Goal: Task Accomplishment & Management: Manage account settings

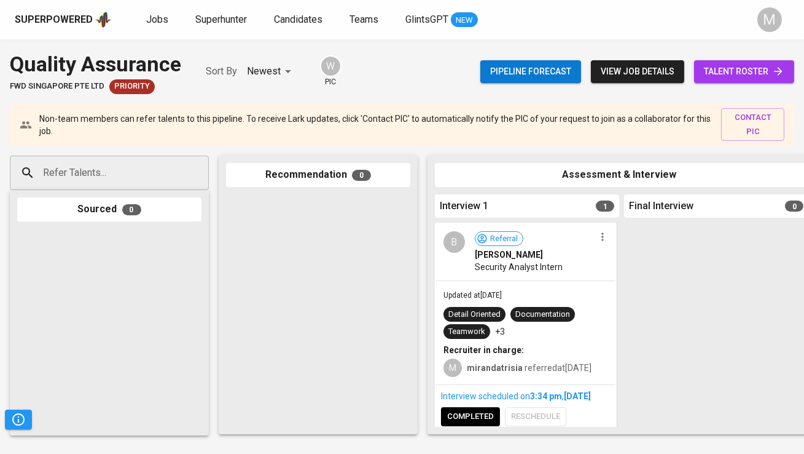
scroll to position [23, 0]
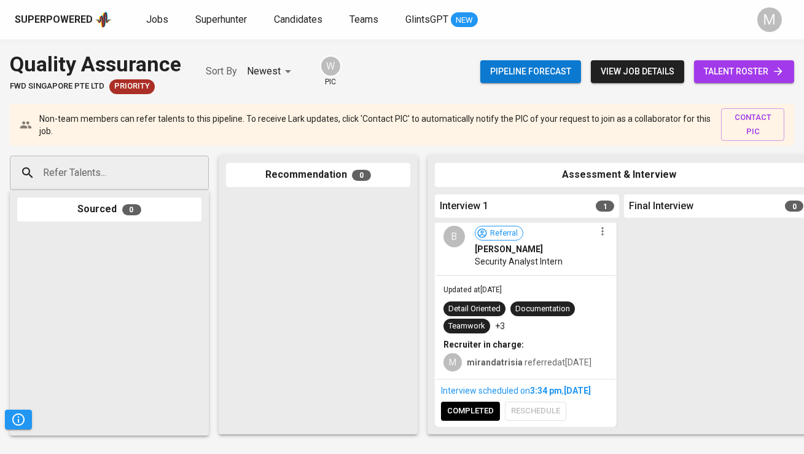
click at [457, 404] on div "Interview scheduled on 3:34 PM , Oct 09, 2025 completed reschedule" at bounding box center [525, 402] width 179 height 46
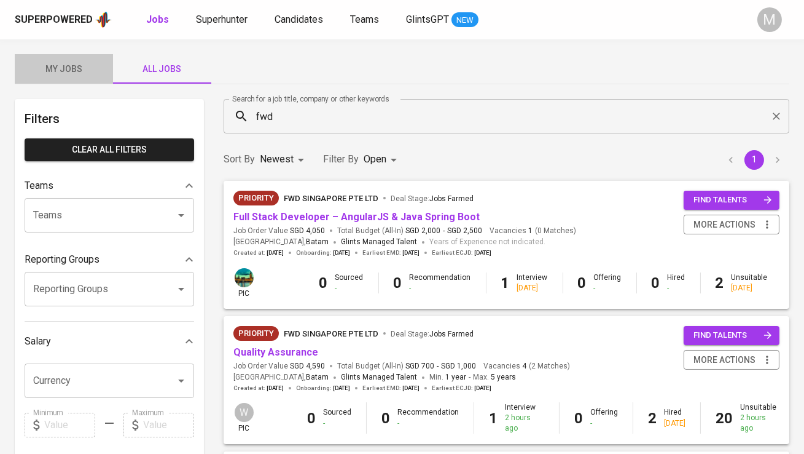
click at [78, 70] on span "My Jobs" at bounding box center [64, 68] width 84 height 15
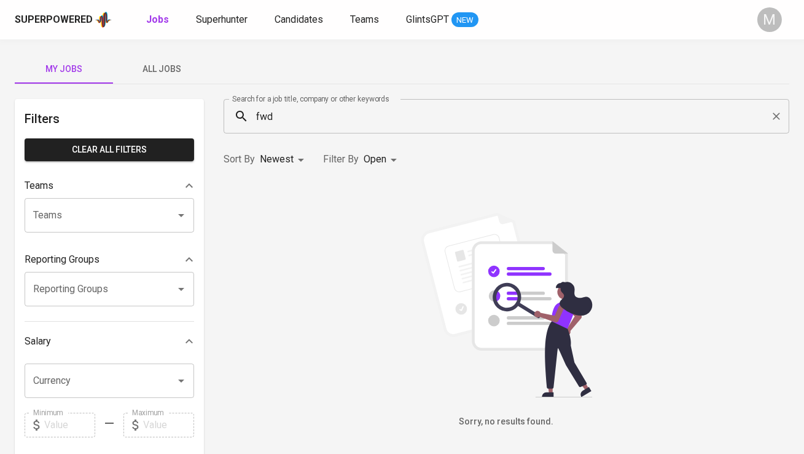
click at [285, 116] on input "fwd" at bounding box center [510, 115] width 512 height 23
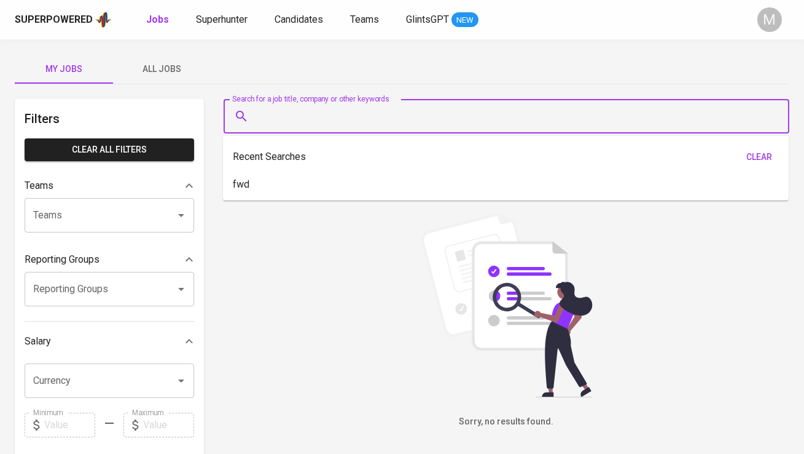
click at [353, 227] on div "Sorry, no results found." at bounding box center [507, 321] width 566 height 216
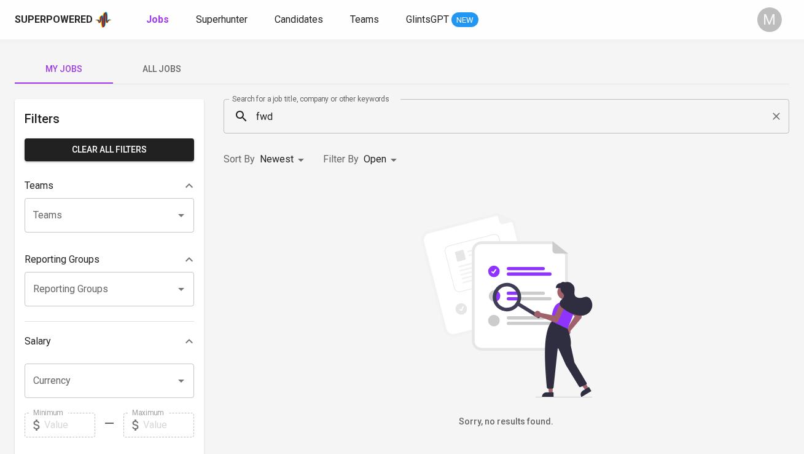
click at [79, 14] on div "Superpowered" at bounding box center [54, 20] width 78 height 14
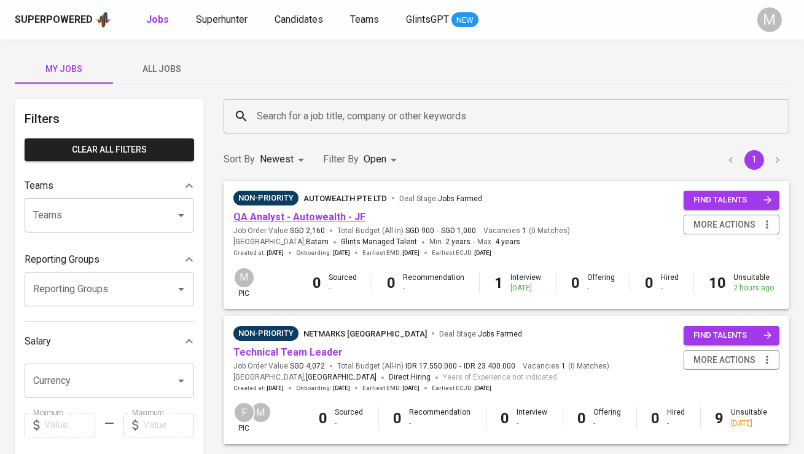
click at [312, 214] on link "QA Analyst - Autowealth - JF" at bounding box center [300, 217] width 132 height 12
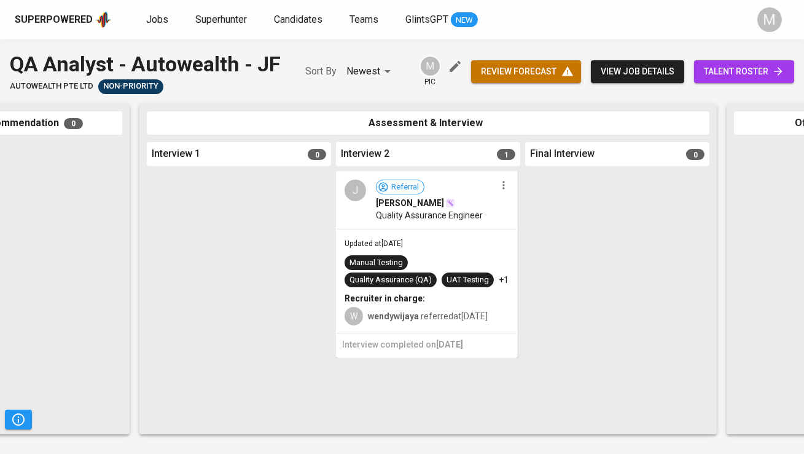
scroll to position [0, 289]
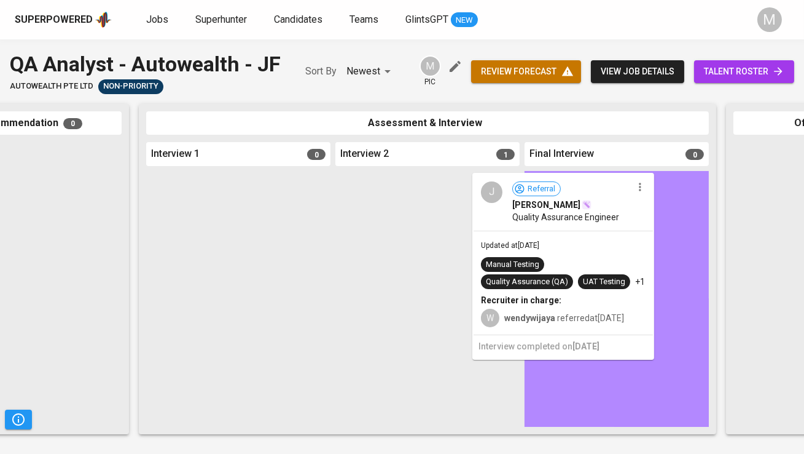
drag, startPoint x: 440, startPoint y: 205, endPoint x: 595, endPoint y: 204, distance: 155.5
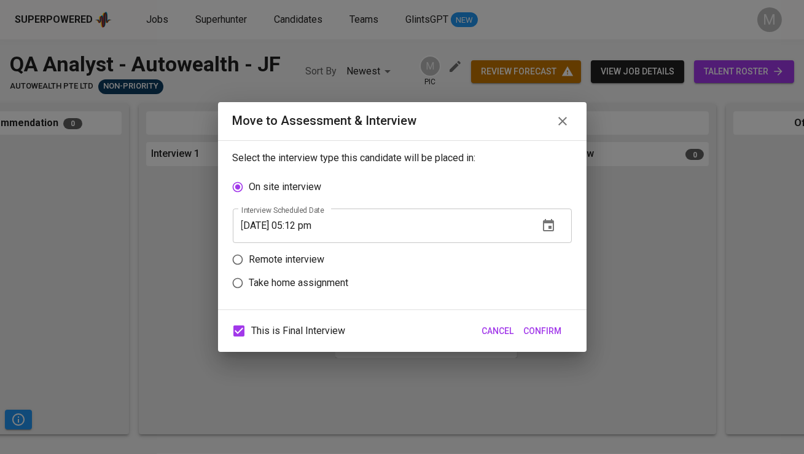
click at [545, 226] on icon "button" at bounding box center [548, 225] width 15 height 15
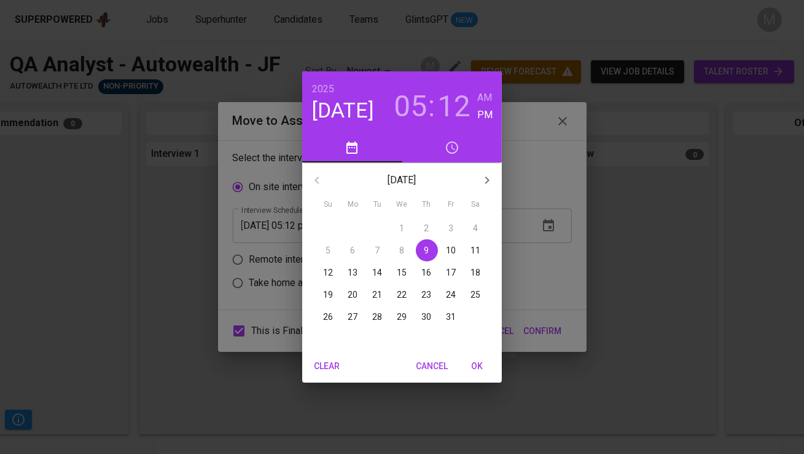
click at [443, 251] on span "10" at bounding box center [452, 250] width 22 height 12
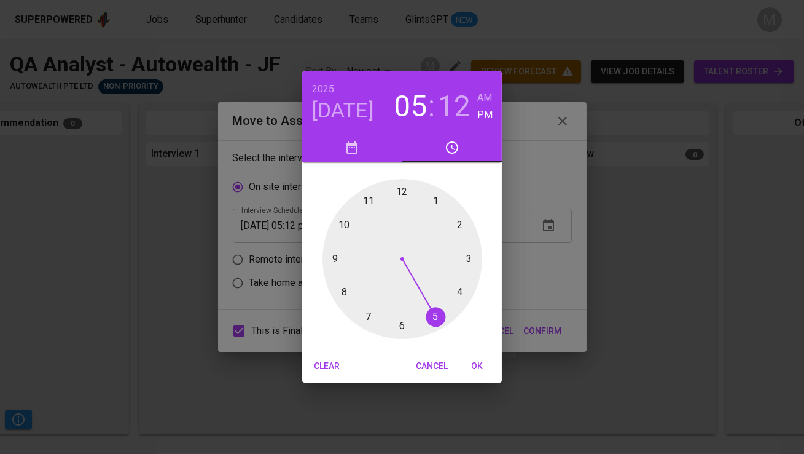
click at [435, 205] on div at bounding box center [403, 259] width 160 height 160
click at [403, 192] on div at bounding box center [403, 259] width 160 height 160
type input "[DATE] 01:00 pm"
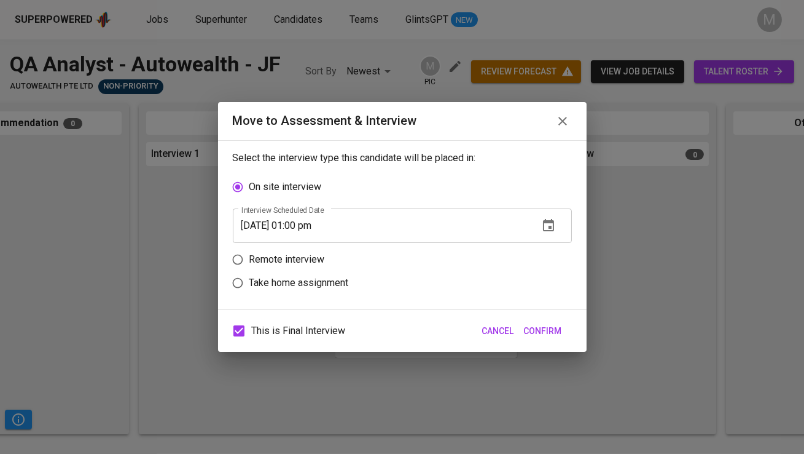
click at [563, 327] on button "Confirm" at bounding box center [543, 331] width 48 height 23
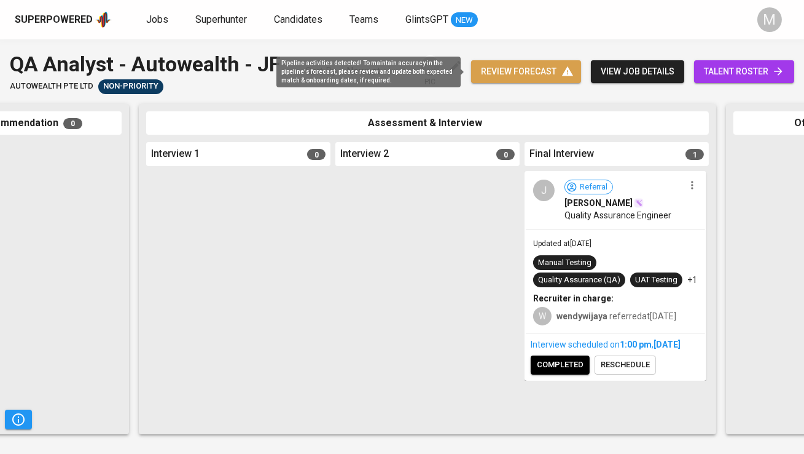
click at [512, 77] on span "review forecast" at bounding box center [526, 71] width 90 height 15
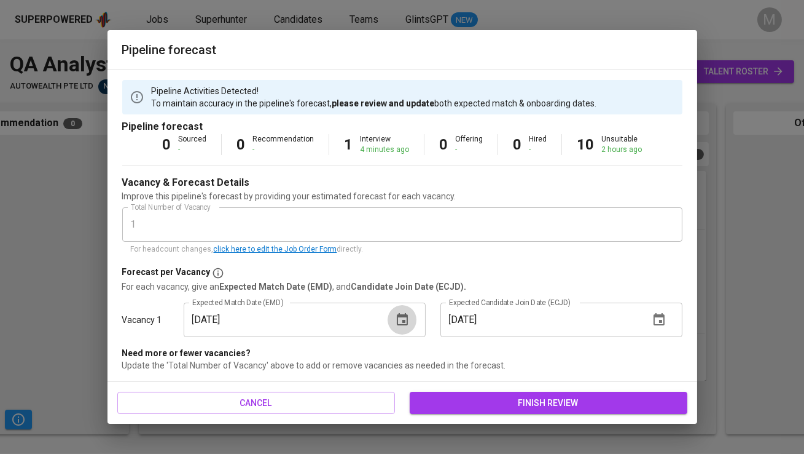
click at [403, 315] on icon "button" at bounding box center [402, 319] width 11 height 12
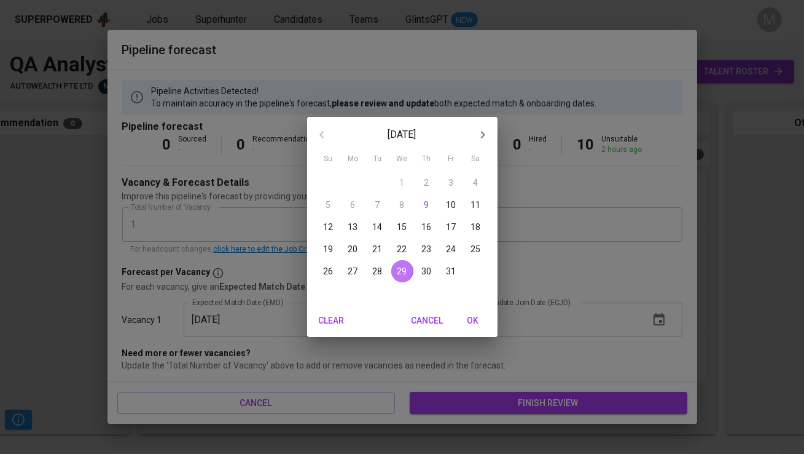
click at [404, 264] on button "29" at bounding box center [402, 271] width 22 height 22
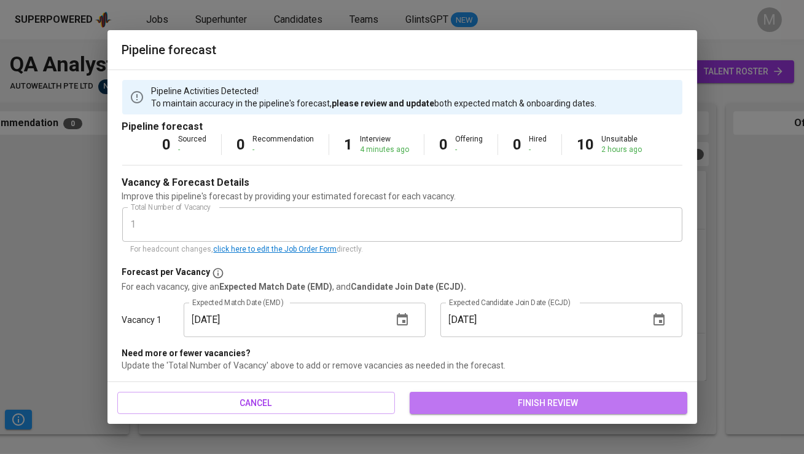
click at [539, 398] on span "finish review" at bounding box center [549, 402] width 258 height 15
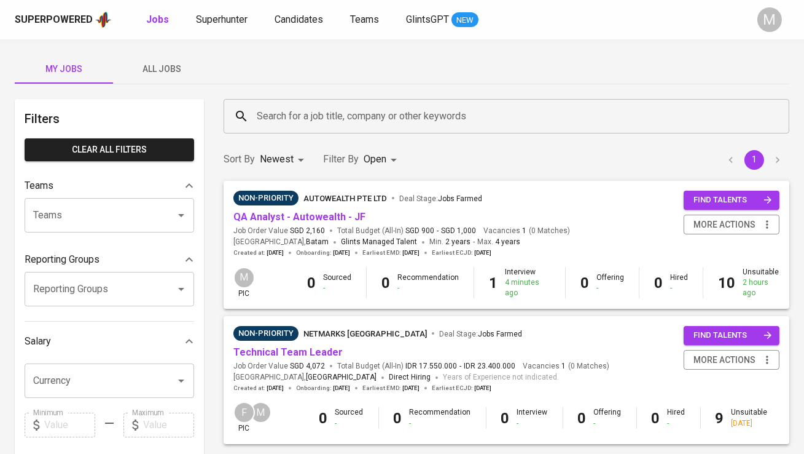
click at [358, 90] on div "My Jobs All Jobs Filters Clear All filters Teams Teams Teams Reporting Groups R…" at bounding box center [402, 423] width 804 height 768
click at [166, 59] on button "All Jobs" at bounding box center [162, 68] width 98 height 29
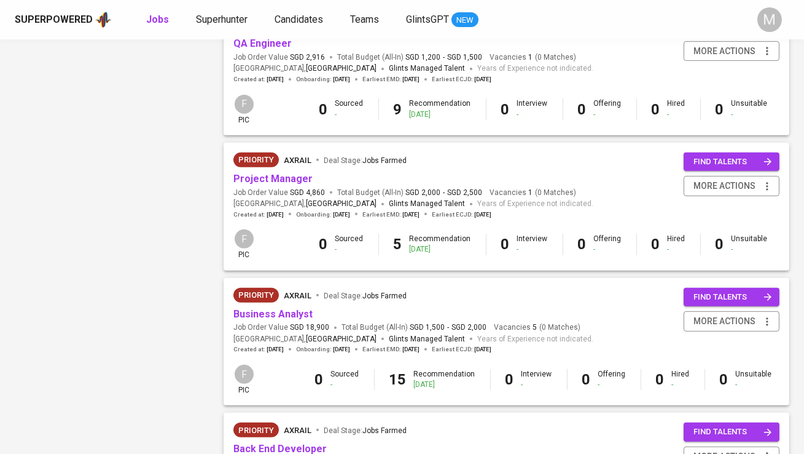
scroll to position [951, 0]
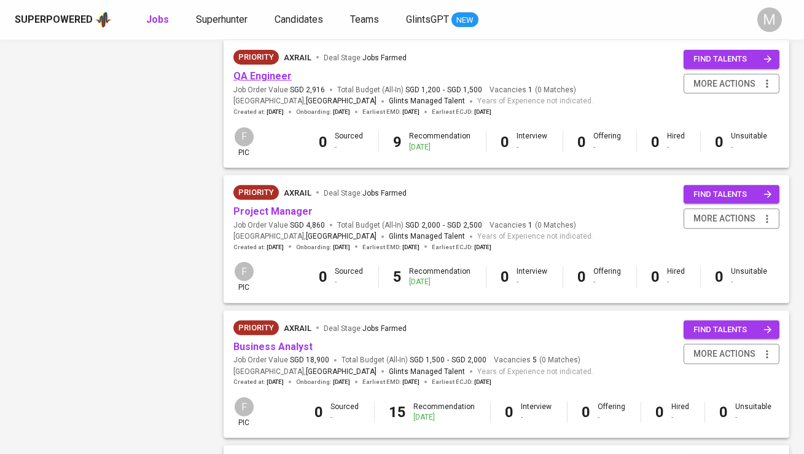
click at [254, 78] on link "QA Engineer" at bounding box center [263, 76] width 58 height 12
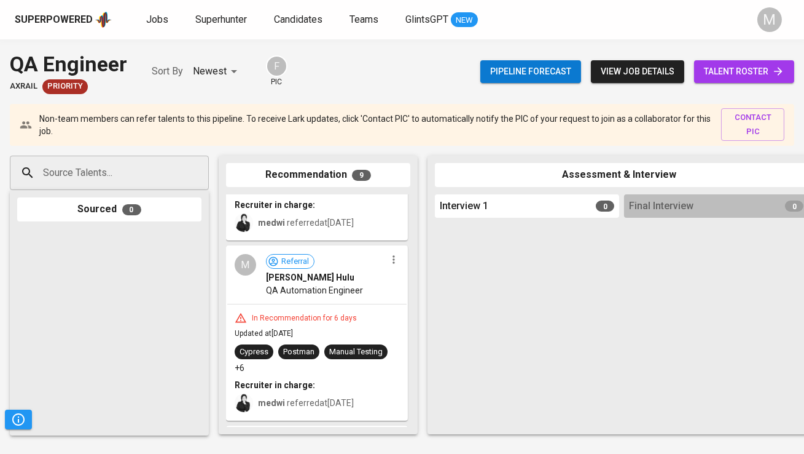
scroll to position [785, 0]
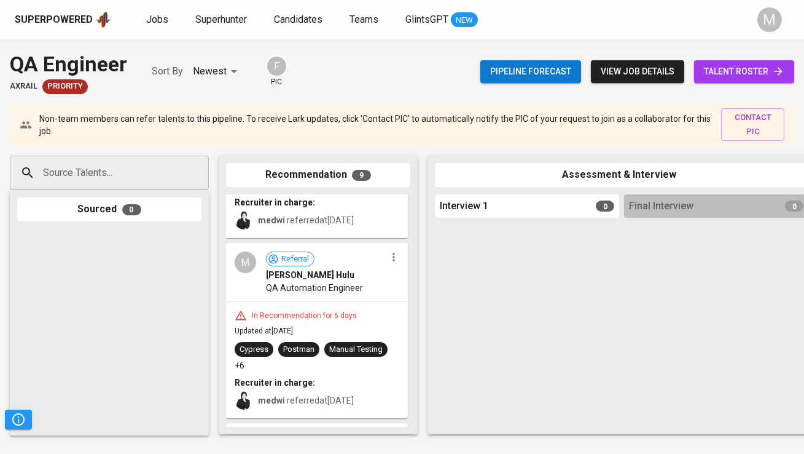
click at [167, 176] on input "Source Talents..." at bounding box center [104, 172] width 129 height 23
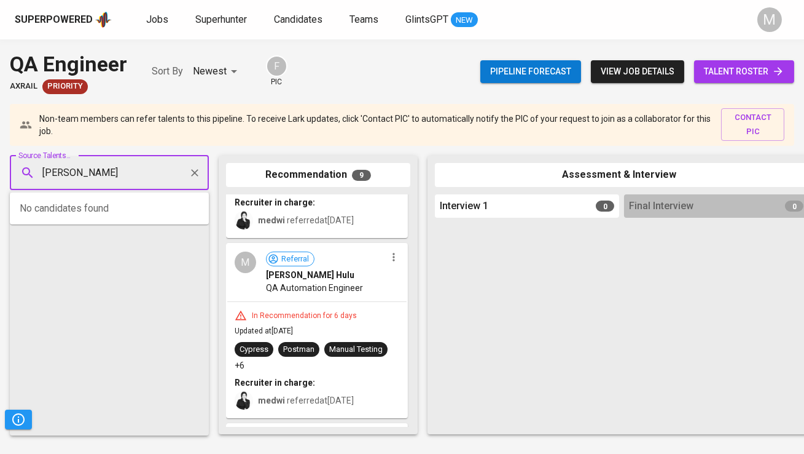
type input "[PERSON_NAME]"
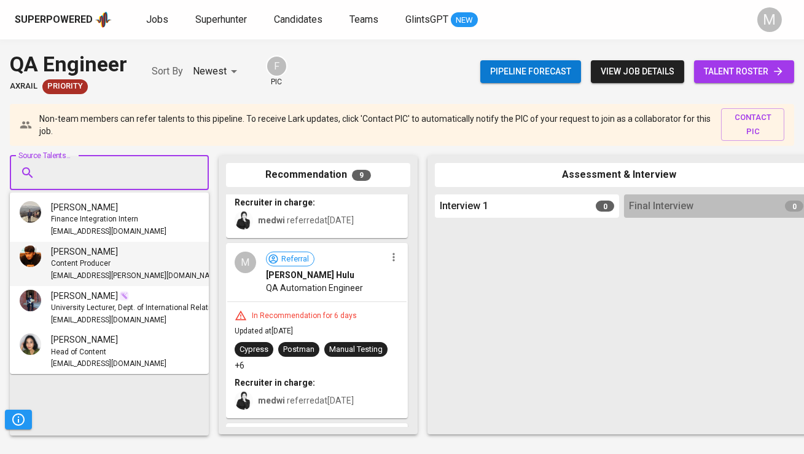
click at [554, 286] on div at bounding box center [527, 324] width 184 height 204
